Goal: Task Accomplishment & Management: Use online tool/utility

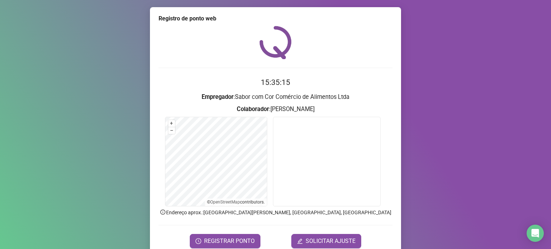
scroll to position [30, 0]
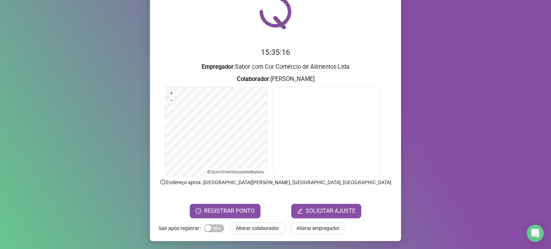
drag, startPoint x: 264, startPoint y: 229, endPoint x: 265, endPoint y: 213, distance: 15.8
click at [264, 229] on span "Alterar colaborador" at bounding box center [257, 228] width 43 height 8
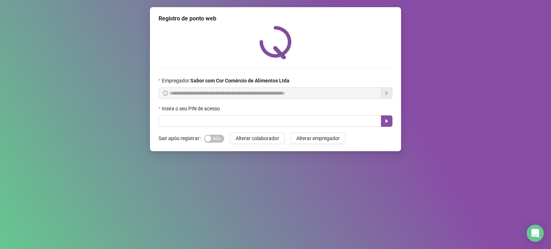
scroll to position [0, 0]
click at [241, 121] on input "text" at bounding box center [269, 120] width 223 height 11
type input "*****"
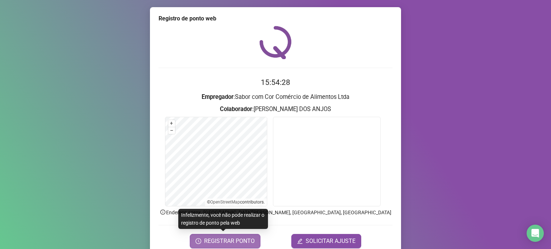
click at [247, 241] on span "REGISTRAR PONTO" at bounding box center [229, 241] width 51 height 9
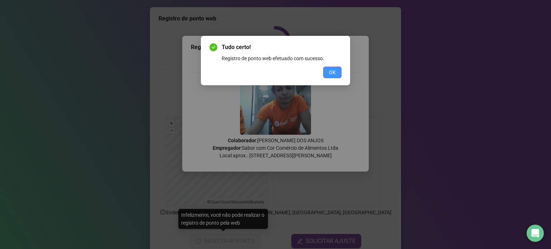
click at [329, 70] on span "OK" at bounding box center [332, 72] width 7 height 8
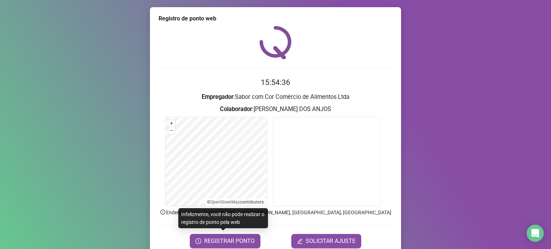
scroll to position [30, 0]
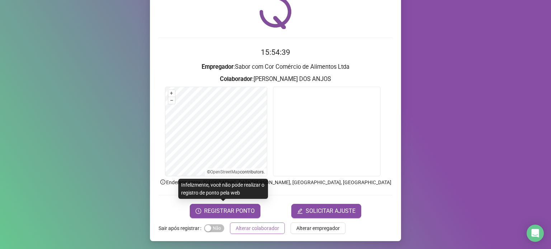
click at [240, 229] on span "Alterar colaborador" at bounding box center [257, 228] width 43 height 8
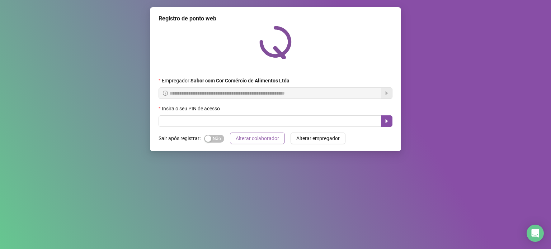
scroll to position [0, 0]
click at [260, 125] on input "text" at bounding box center [269, 120] width 223 height 11
type input "*****"
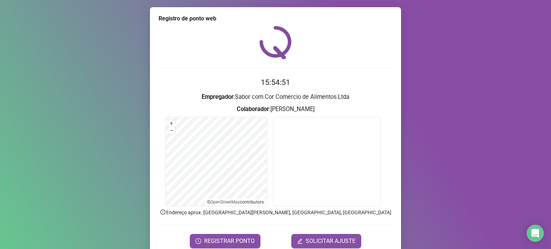
scroll to position [30, 0]
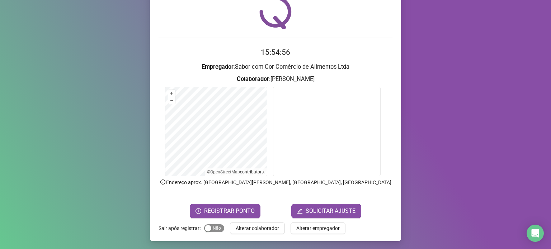
click at [214, 226] on span "Sim Não" at bounding box center [214, 228] width 20 height 8
click at [219, 213] on span "REGISTRAR PONTO" at bounding box center [229, 211] width 51 height 9
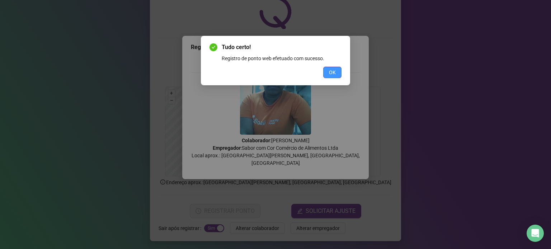
click at [337, 73] on button "OK" at bounding box center [332, 72] width 18 height 11
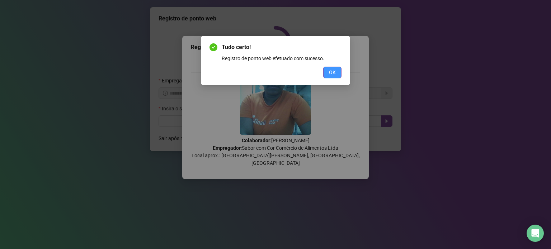
scroll to position [0, 0]
